Goal: Task Accomplishment & Management: Use online tool/utility

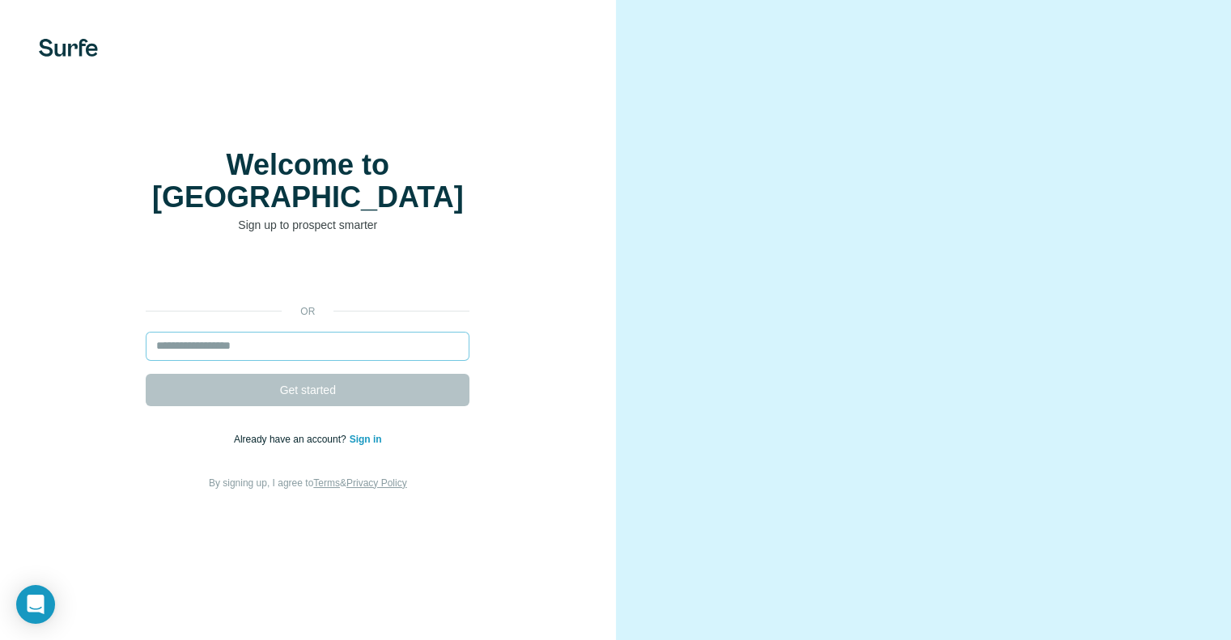
click at [246, 343] on input "email" at bounding box center [308, 346] width 324 height 29
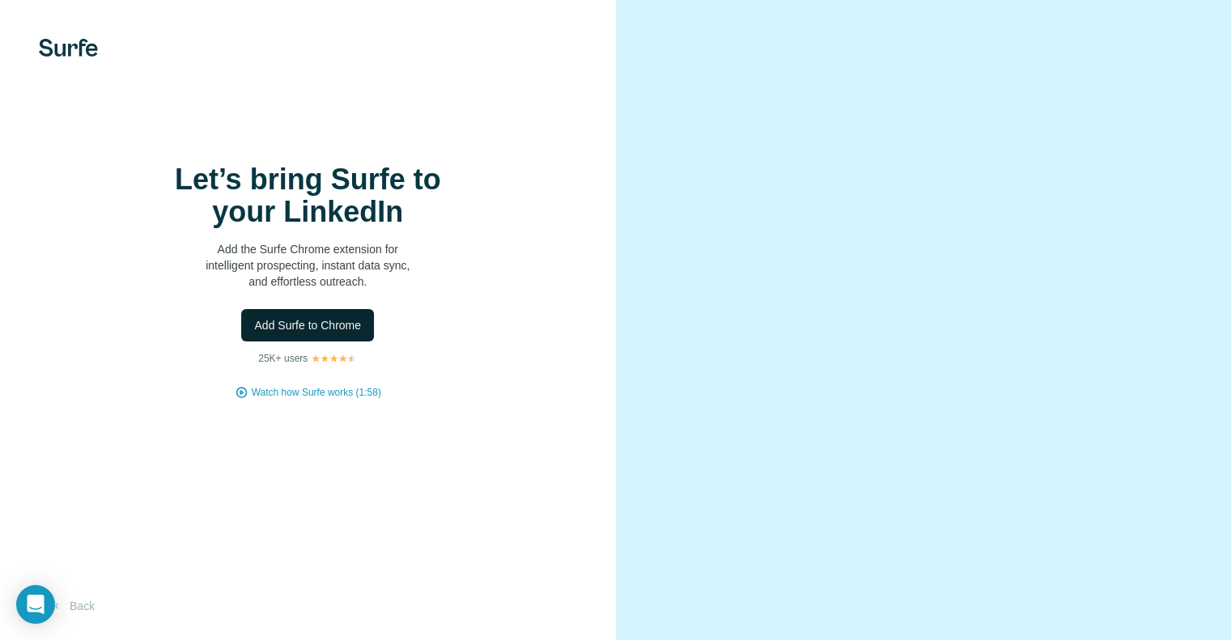
click at [350, 334] on span "Add Surfe to Chrome" at bounding box center [307, 325] width 107 height 16
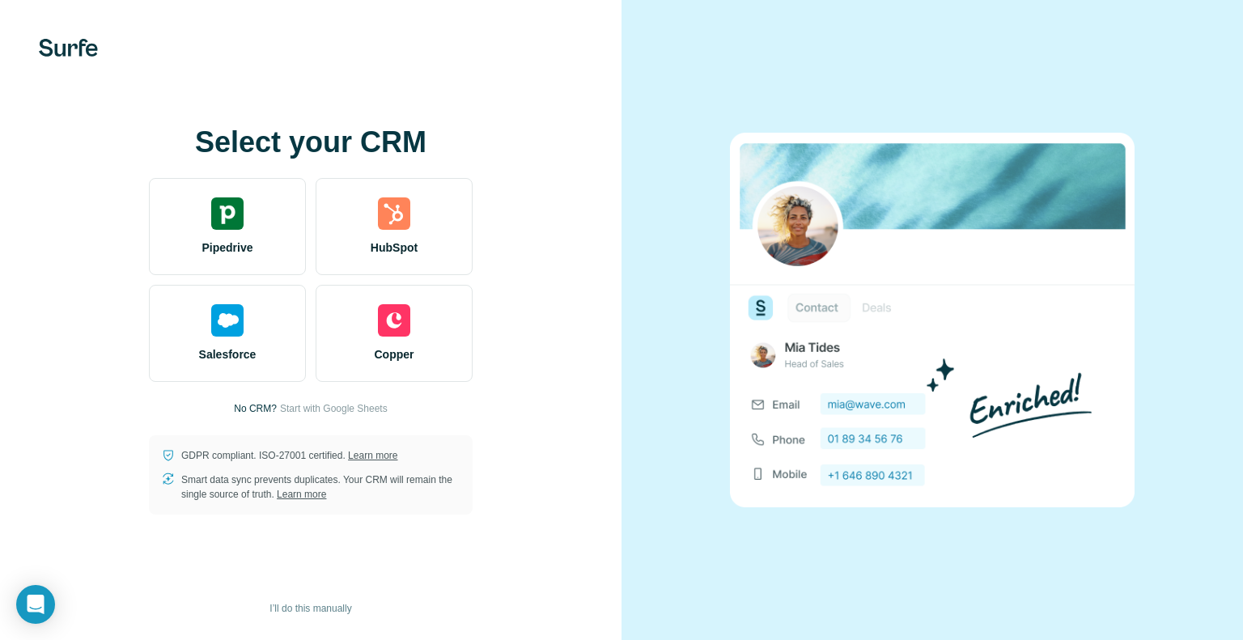
click at [615, 418] on div "Select your CRM Pipedrive HubSpot Salesforce Copper No CRM? Start with Google S…" at bounding box center [311, 320] width 622 height 640
